Goal: Task Accomplishment & Management: Manage account settings

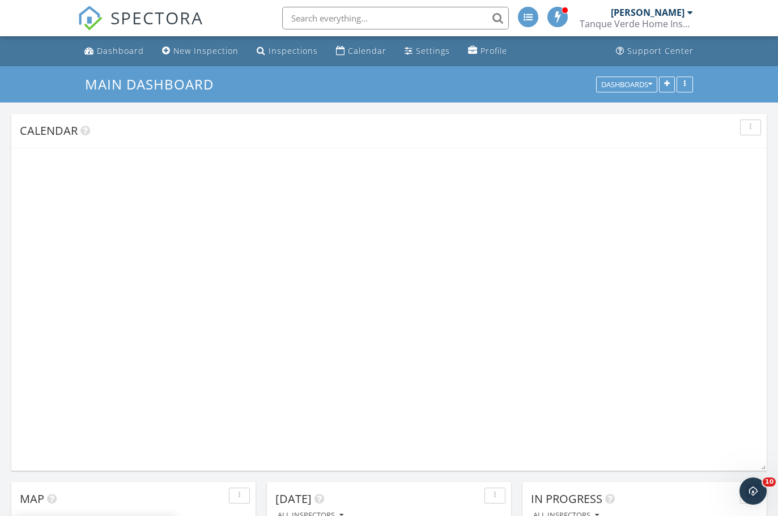
scroll to position [635, 779]
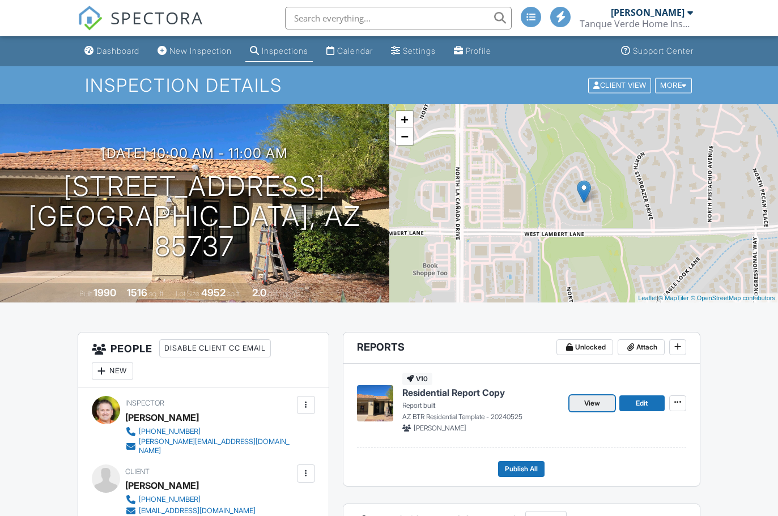
click at [589, 406] on span "View" at bounding box center [592, 403] width 16 height 11
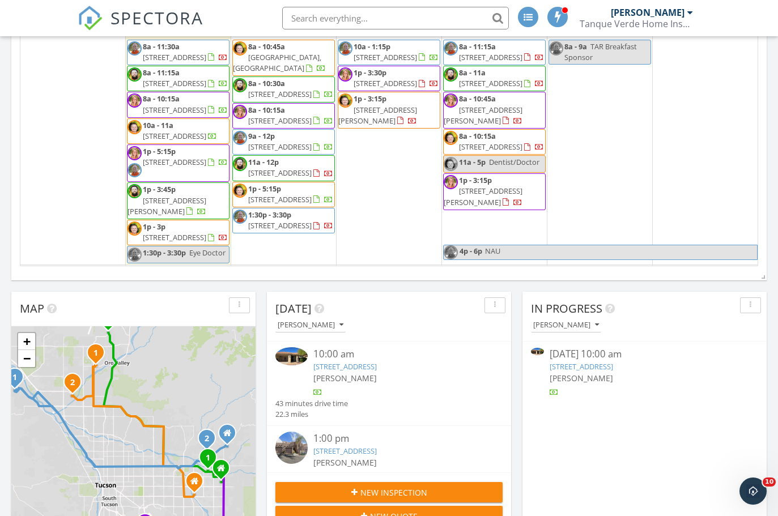
scroll to position [197, 0]
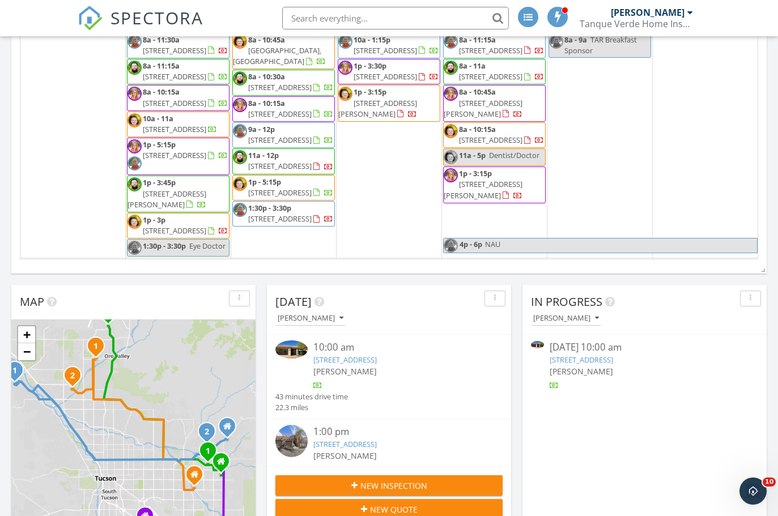
click at [613, 359] on link "10459 N Fairway Vista Ln, Tucson, AZ 85737" at bounding box center [581, 360] width 63 height 10
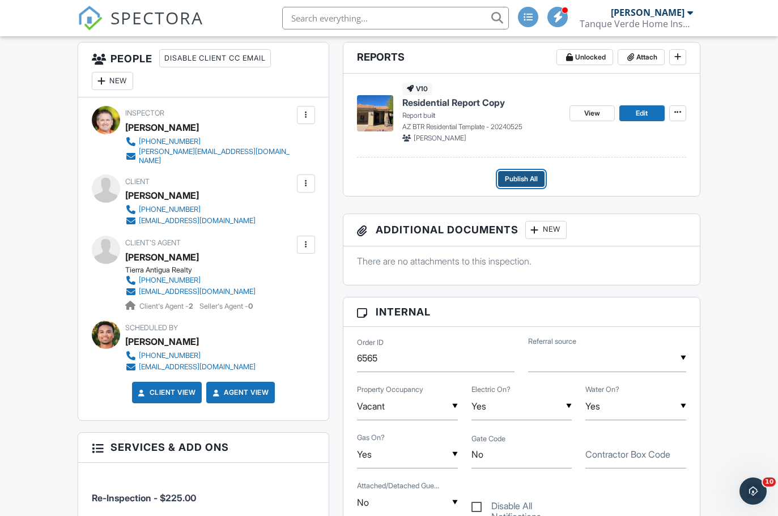
click at [524, 176] on span "Publish All" at bounding box center [521, 178] width 33 height 11
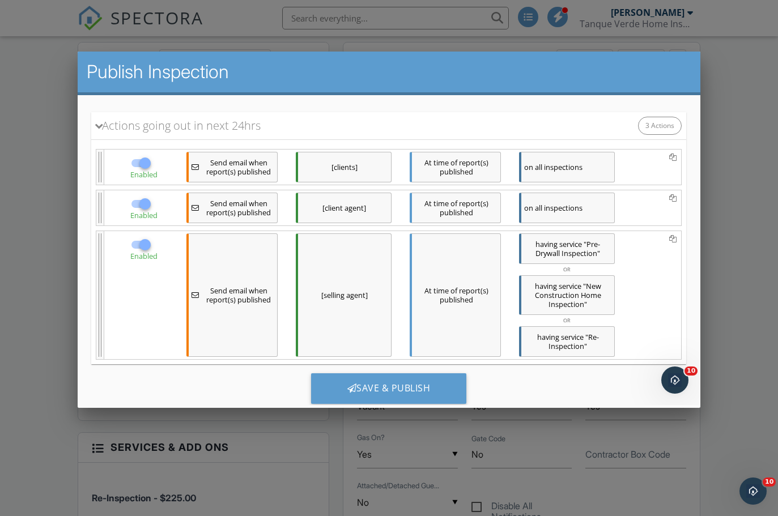
scroll to position [160, 0]
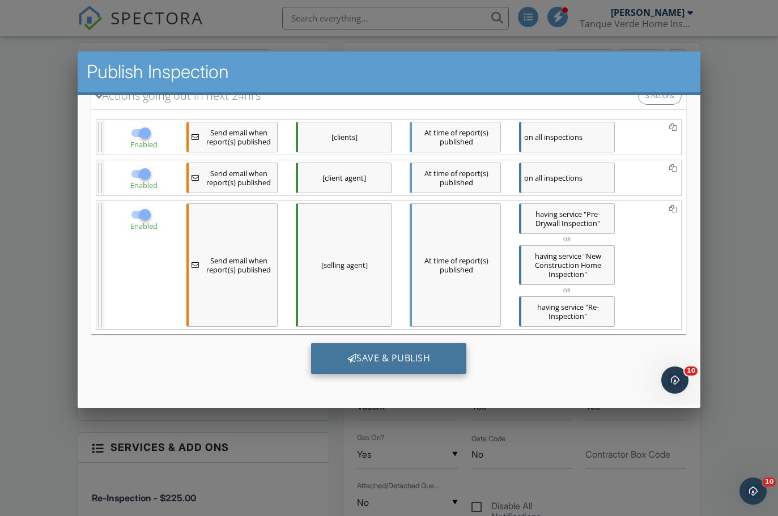
click at [403, 361] on div "Save & Publish" at bounding box center [389, 358] width 156 height 31
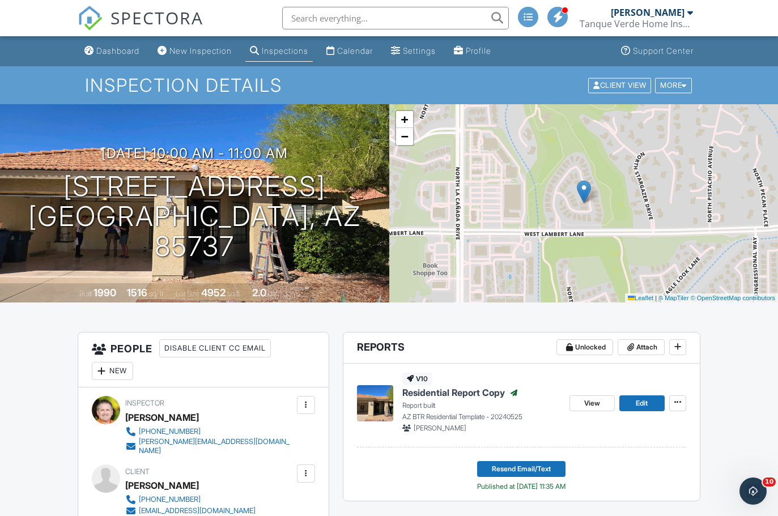
click at [580, 404] on link "View" at bounding box center [592, 404] width 45 height 16
click at [600, 404] on link "View" at bounding box center [592, 404] width 45 height 16
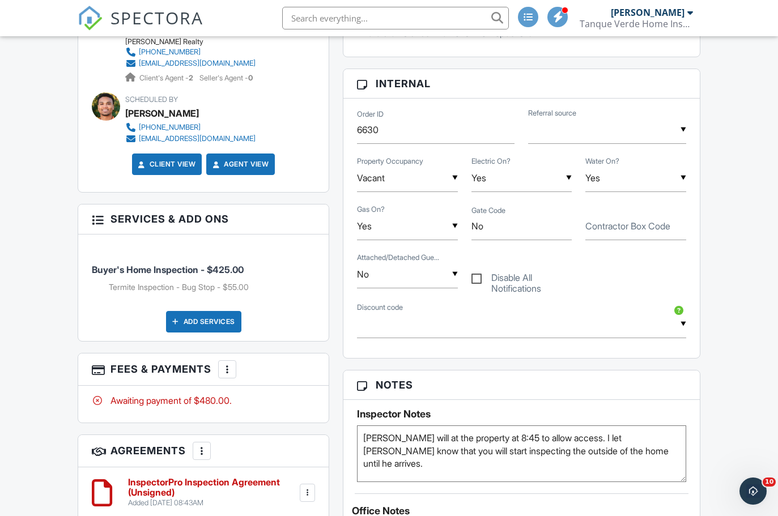
scroll to position [521, 0]
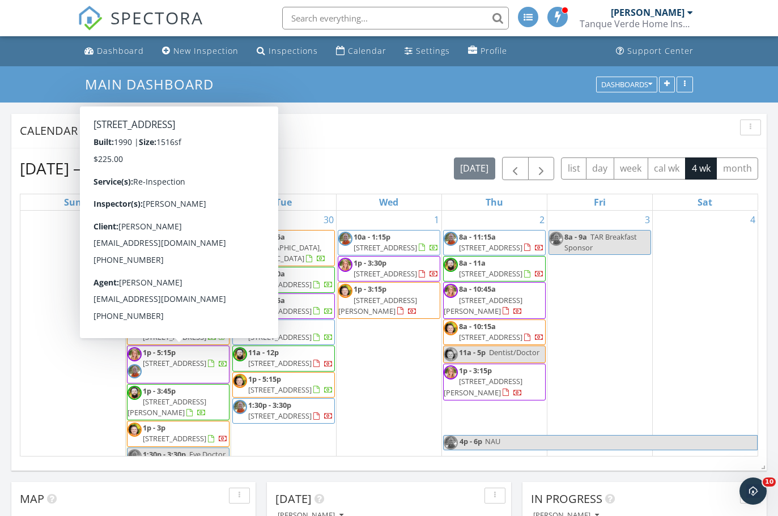
click at [176, 342] on span "10459 N Fairway Vista Ln, Tucson 85737" at bounding box center [174, 337] width 63 height 10
